Goal: Navigation & Orientation: Find specific page/section

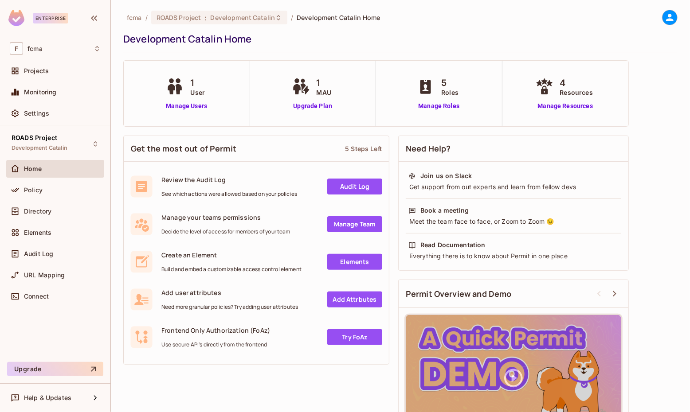
click at [665, 161] on div "Get the most out of Permit 5 Steps Left Review the Audit Log See which actions …" at bounding box center [400, 293] width 554 height 325
click at [39, 70] on span "Projects" at bounding box center [36, 70] width 25 height 7
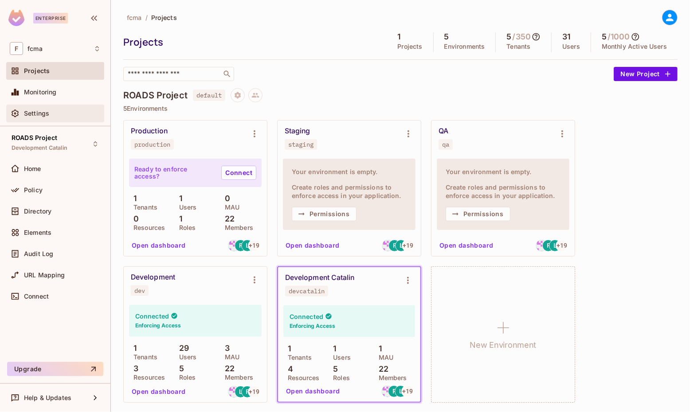
click at [45, 113] on span "Settings" at bounding box center [36, 113] width 25 height 7
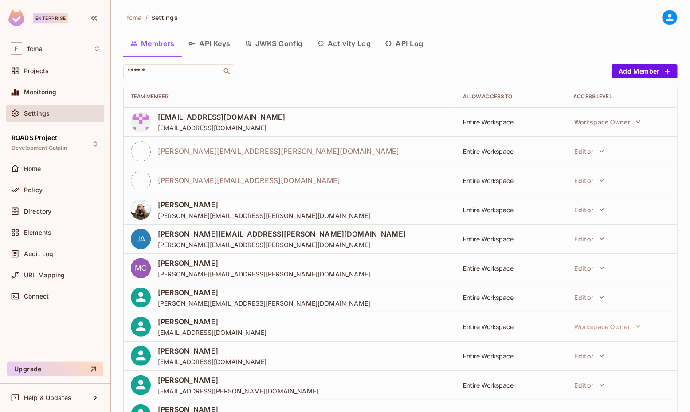
click at [207, 44] on button "API Keys" at bounding box center [209, 43] width 56 height 22
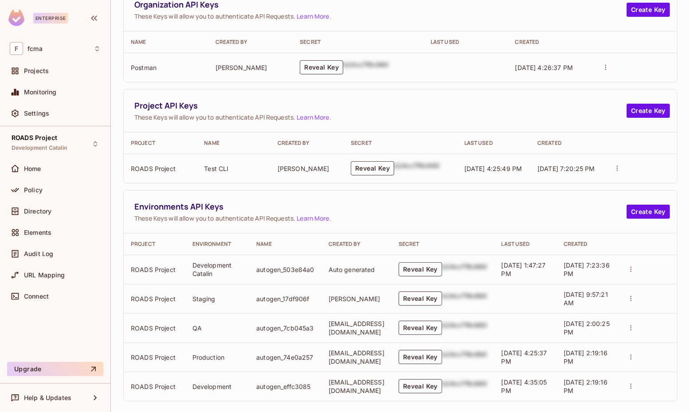
scroll to position [91, 0]
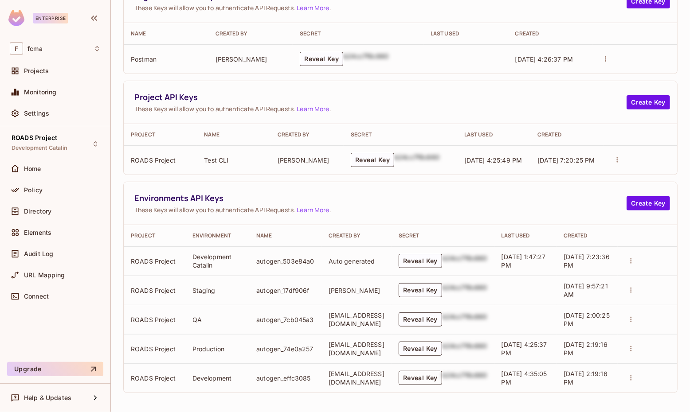
click at [420, 377] on button "Reveal Key" at bounding box center [420, 378] width 43 height 14
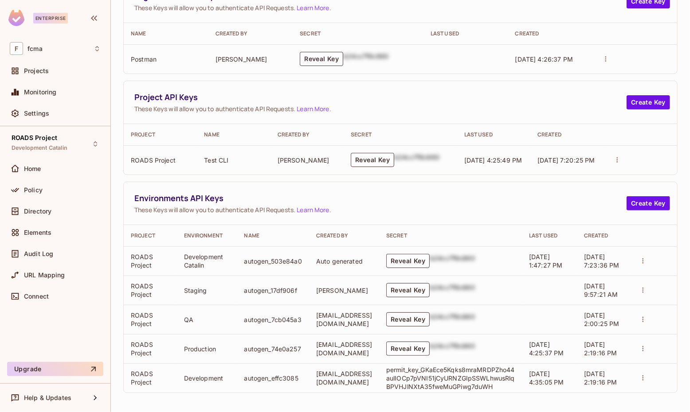
click at [460, 407] on div "fcma / Settings Members API Keys JWKS Config Activity Log API Log Organization …" at bounding box center [400, 206] width 579 height 412
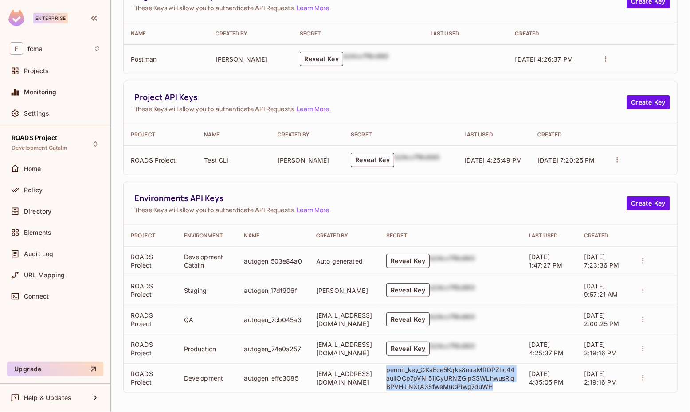
scroll to position [0, 0]
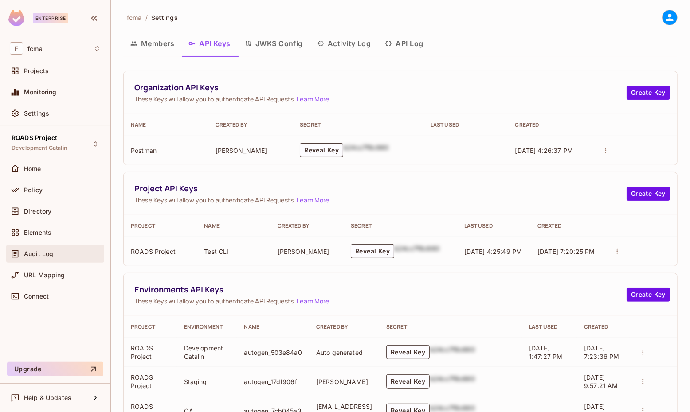
click at [44, 250] on span "Audit Log" at bounding box center [38, 253] width 29 height 7
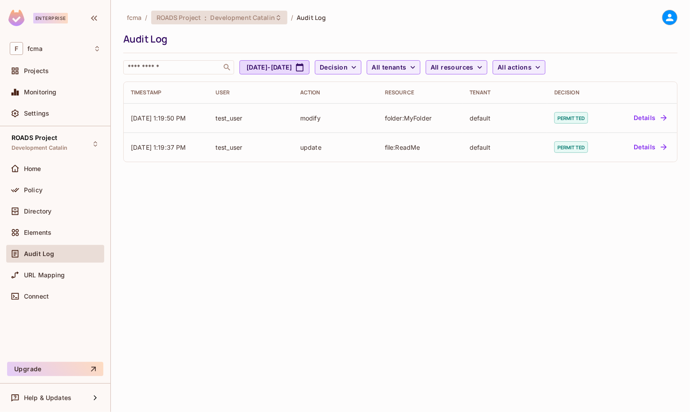
click at [281, 16] on div "ROADS Project : Development Catalin" at bounding box center [219, 18] width 136 height 14
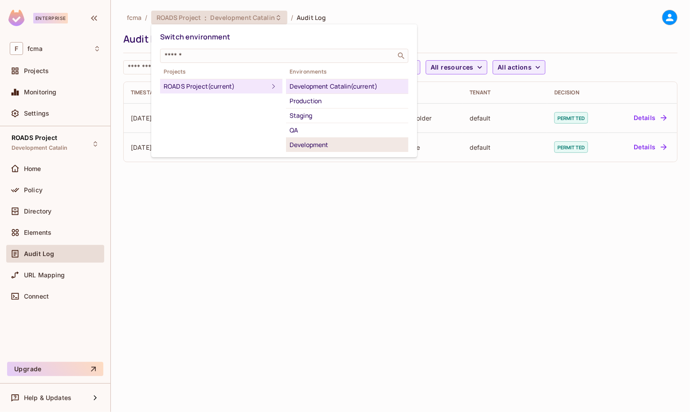
click at [309, 142] on div "Development" at bounding box center [346, 145] width 115 height 11
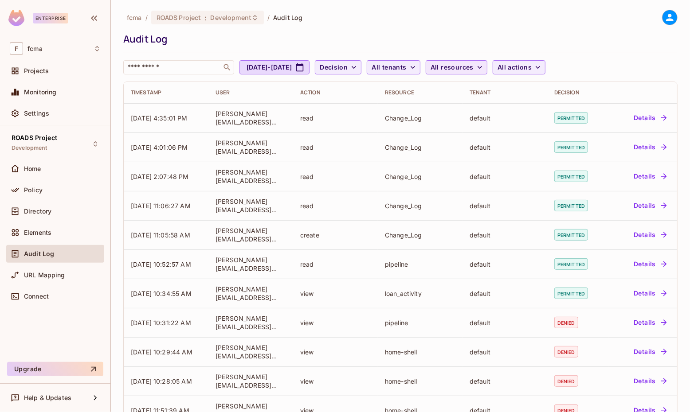
click at [484, 69] on icon "button" at bounding box center [479, 67] width 9 height 9
click at [505, 110] on span "Change_Log" at bounding box center [517, 112] width 83 height 8
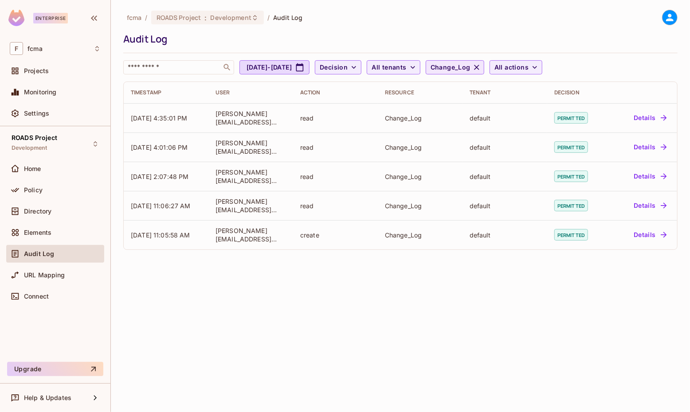
click at [231, 350] on div "fcma / ROADS Project : Development / Audit Log Audit Log ​ [DATE] - [DATE] Deci…" at bounding box center [400, 206] width 579 height 412
click at [223, 364] on div "fcma / ROADS Project : Development / Audit Log Audit Log ​ [DATE] - [DATE] Deci…" at bounding box center [400, 206] width 579 height 412
click at [461, 279] on div "fcma / ROADS Project : Development / Audit Log Audit Log ​ [DATE] - [DATE] Deci…" at bounding box center [400, 206] width 579 height 412
click at [362, 304] on div "fcma / ROADS Project : Development / Audit Log Audit Log ​ [DATE] - [DATE] Deci…" at bounding box center [400, 206] width 579 height 412
